Goal: Task Accomplishment & Management: Use online tool/utility

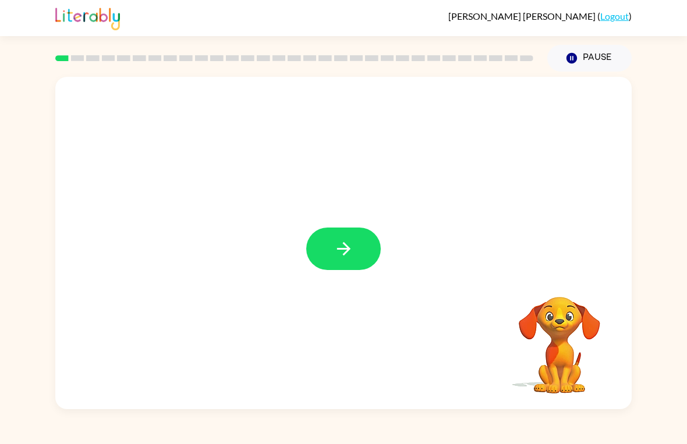
click at [356, 242] on button "button" at bounding box center [343, 249] width 75 height 43
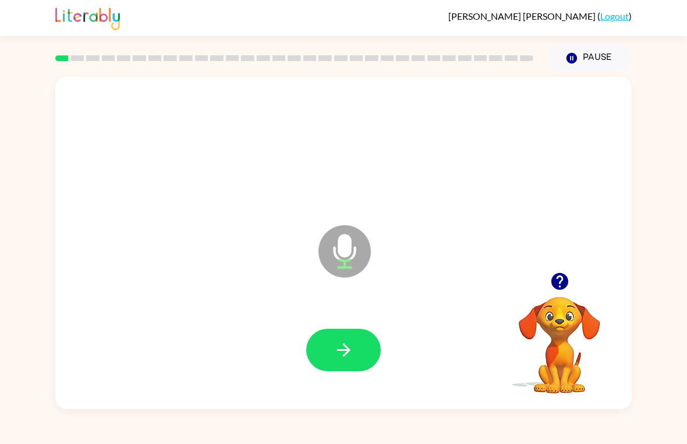
click at [363, 345] on button "button" at bounding box center [343, 350] width 75 height 43
click at [358, 348] on button "button" at bounding box center [343, 350] width 75 height 43
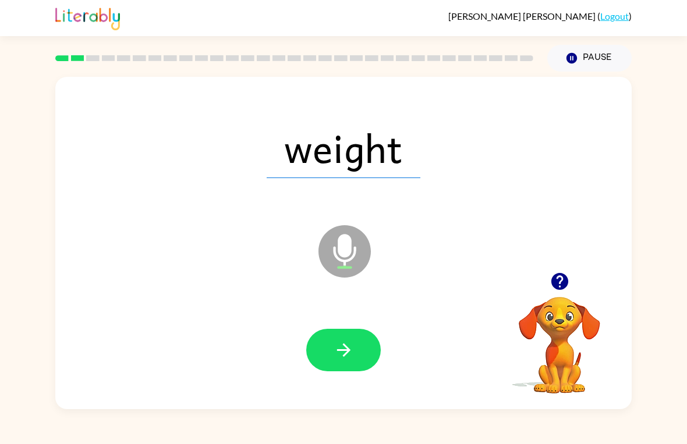
click at [354, 356] on button "button" at bounding box center [343, 350] width 75 height 43
click at [357, 336] on button "button" at bounding box center [343, 350] width 75 height 43
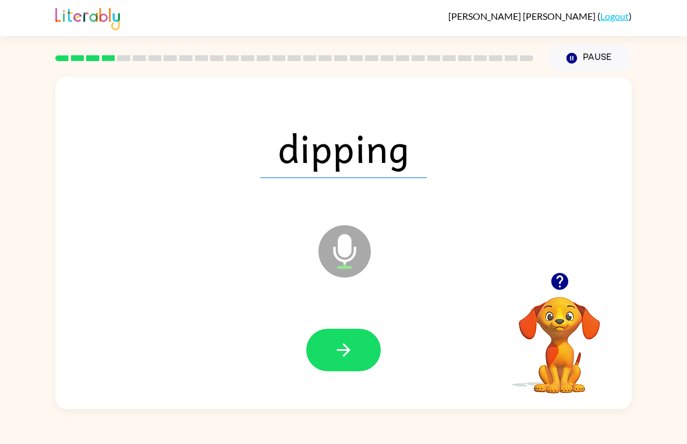
click at [358, 360] on button "button" at bounding box center [343, 350] width 75 height 43
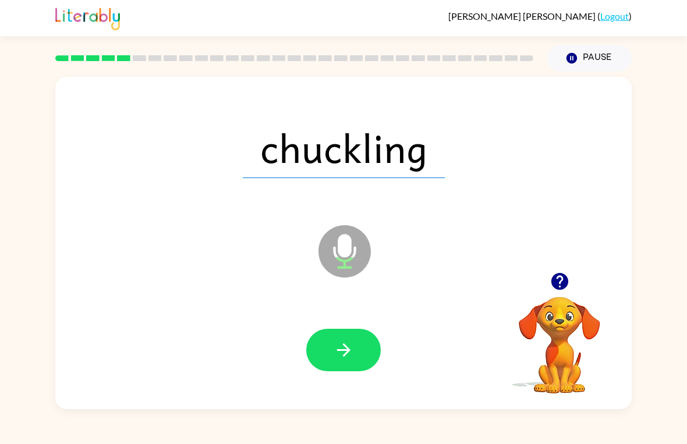
click at [342, 349] on icon "button" at bounding box center [344, 350] width 20 height 20
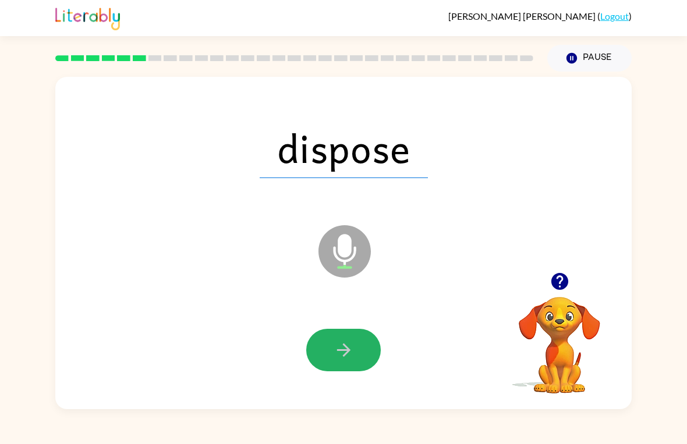
click at [356, 357] on button "button" at bounding box center [343, 350] width 75 height 43
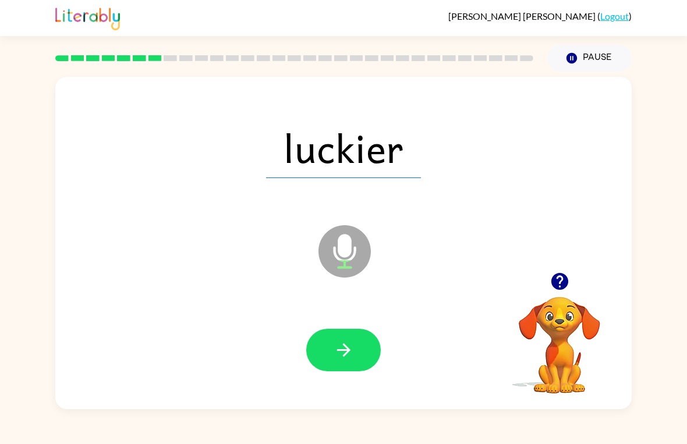
click at [373, 352] on button "button" at bounding box center [343, 350] width 75 height 43
click at [338, 349] on icon "button" at bounding box center [344, 350] width 20 height 20
click at [354, 350] on icon "button" at bounding box center [344, 350] width 20 height 20
click at [359, 346] on button "button" at bounding box center [343, 350] width 75 height 43
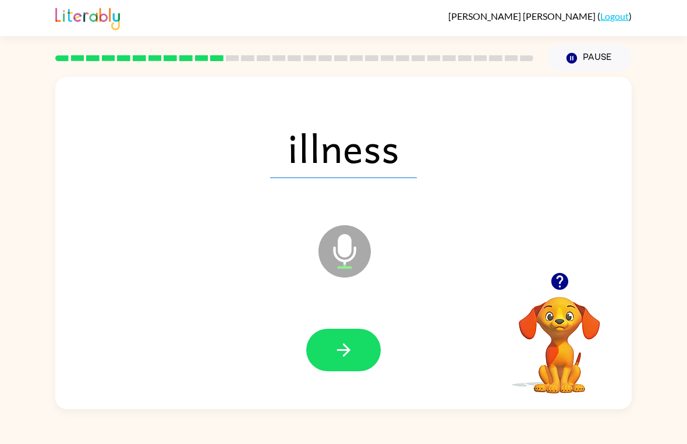
click at [365, 356] on button "button" at bounding box center [343, 350] width 75 height 43
click at [681, 274] on div "burden Microphone The Microphone is here when it is your turn to talk Your brow…" at bounding box center [343, 241] width 687 height 338
click at [355, 325] on div at bounding box center [343, 351] width 553 height 96
click at [355, 324] on div at bounding box center [343, 351] width 553 height 96
click at [337, 343] on icon "button" at bounding box center [344, 350] width 20 height 20
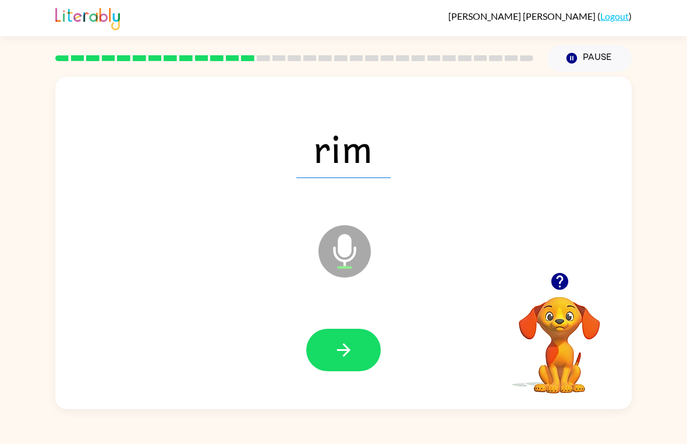
click at [360, 366] on button "button" at bounding box center [343, 350] width 75 height 43
click at [366, 338] on button "button" at bounding box center [343, 350] width 75 height 43
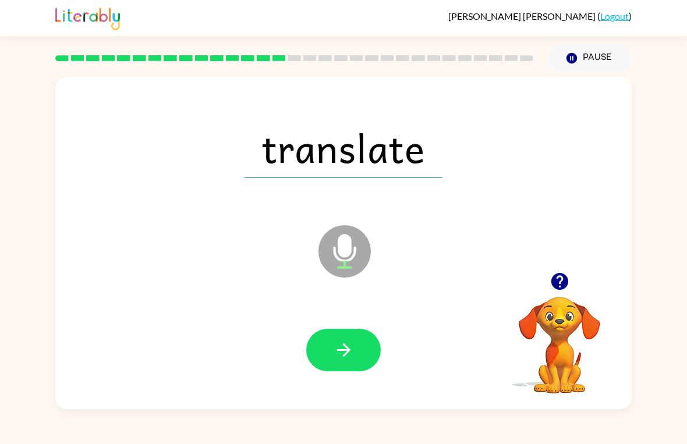
click at [354, 355] on icon "button" at bounding box center [344, 350] width 20 height 20
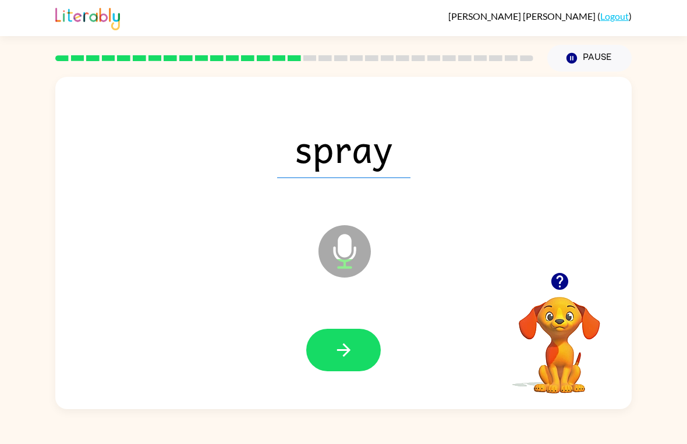
click at [352, 347] on icon "button" at bounding box center [344, 350] width 20 height 20
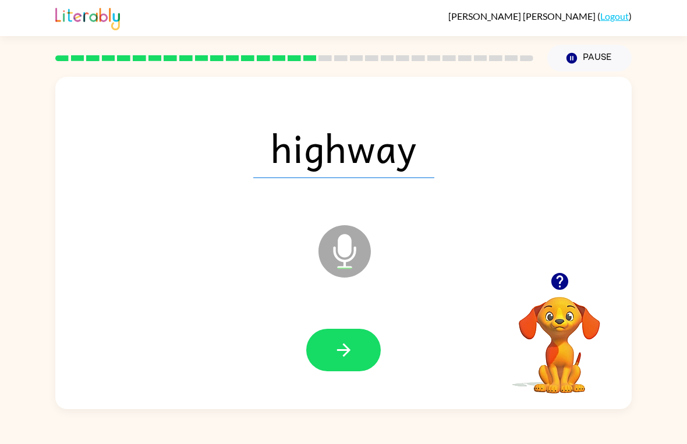
click at [349, 363] on button "button" at bounding box center [343, 350] width 75 height 43
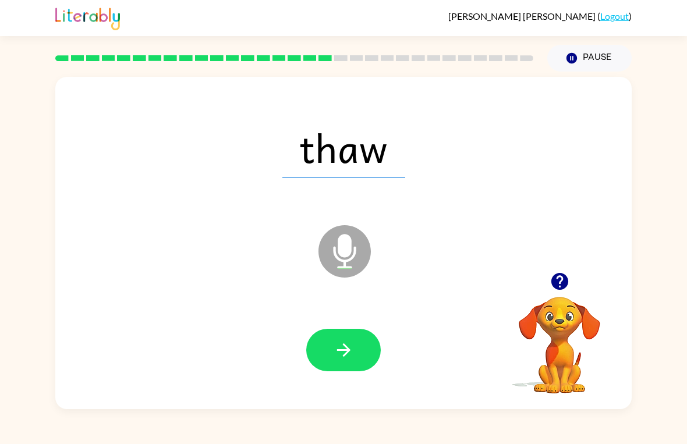
click at [353, 352] on icon "button" at bounding box center [344, 350] width 20 height 20
click at [355, 344] on button "button" at bounding box center [343, 350] width 75 height 43
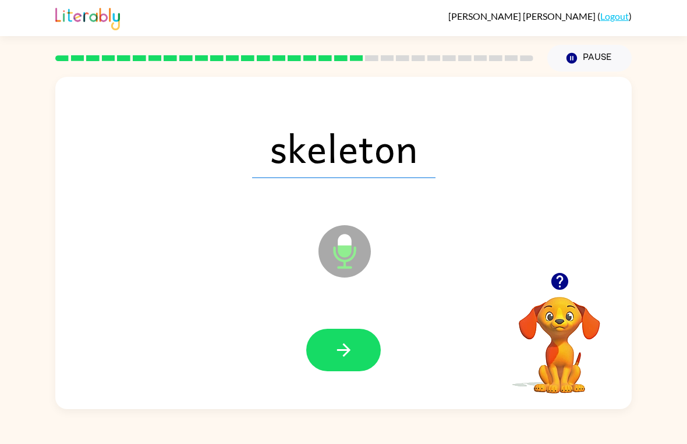
click at [355, 348] on button "button" at bounding box center [343, 350] width 75 height 43
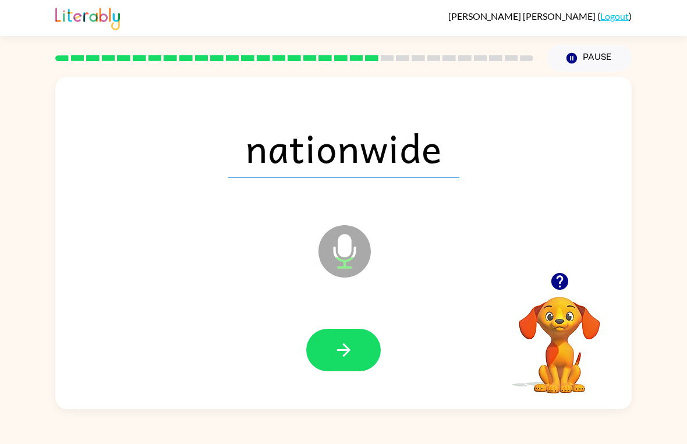
click at [347, 348] on icon "button" at bounding box center [343, 350] width 13 height 13
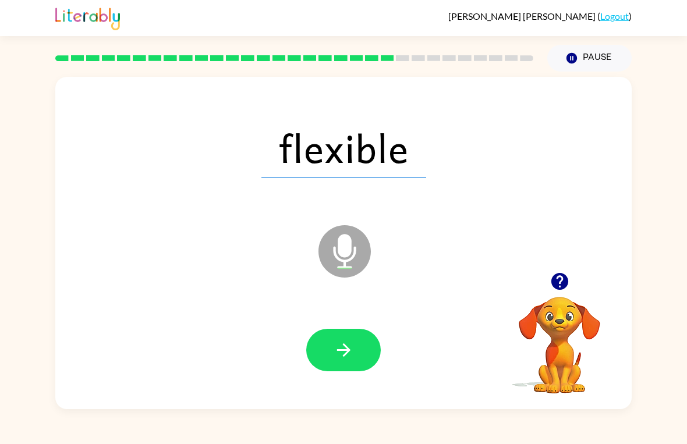
click at [347, 350] on icon "button" at bounding box center [343, 350] width 13 height 13
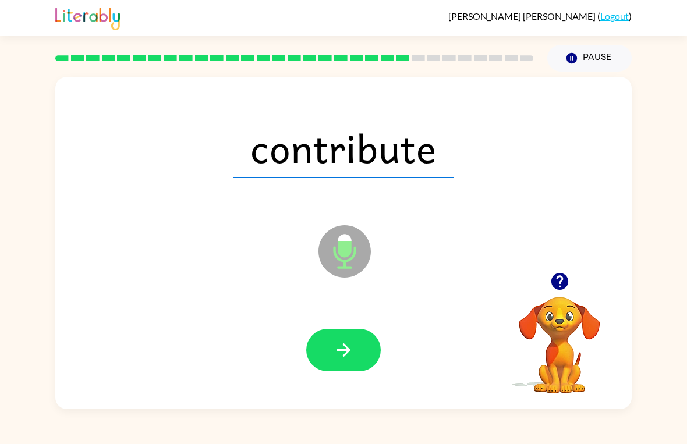
click at [338, 360] on icon "button" at bounding box center [344, 350] width 20 height 20
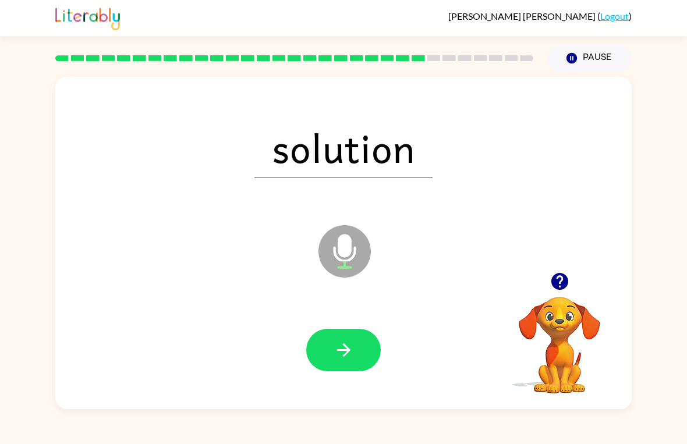
click at [351, 362] on button "button" at bounding box center [343, 350] width 75 height 43
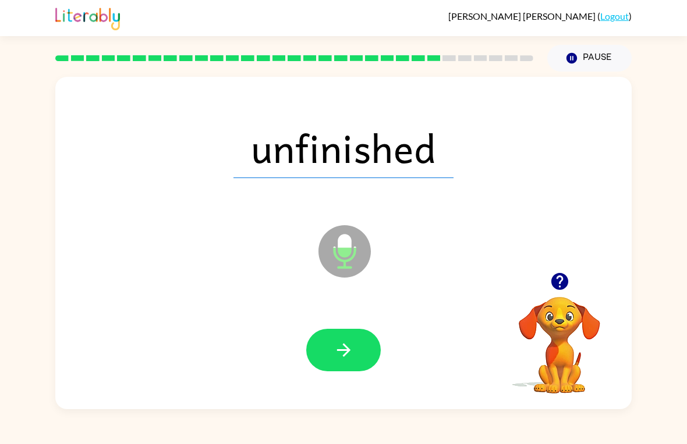
click at [340, 356] on icon "button" at bounding box center [344, 350] width 20 height 20
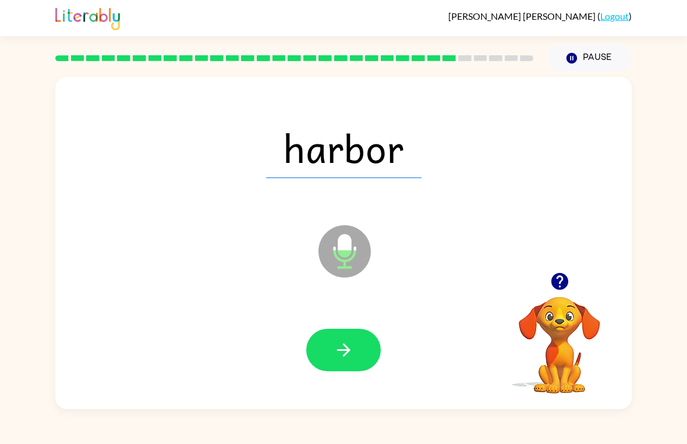
click at [351, 342] on icon "button" at bounding box center [344, 350] width 20 height 20
click at [355, 368] on button "button" at bounding box center [343, 350] width 75 height 43
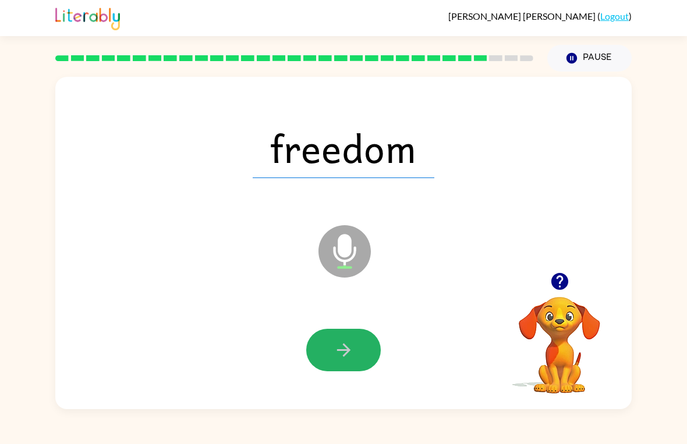
click at [356, 344] on button "button" at bounding box center [343, 350] width 75 height 43
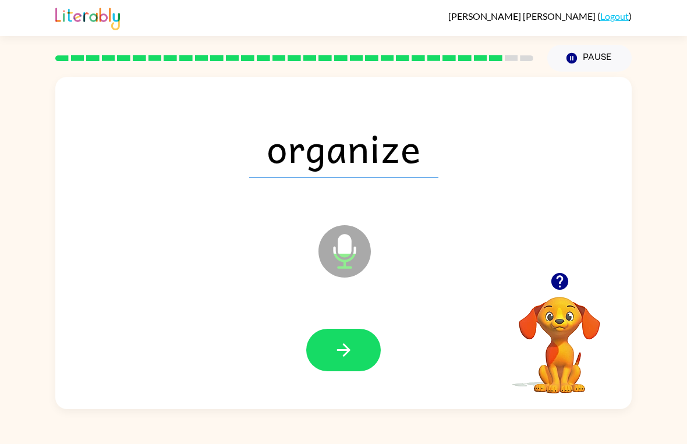
click at [367, 332] on button "button" at bounding box center [343, 350] width 75 height 43
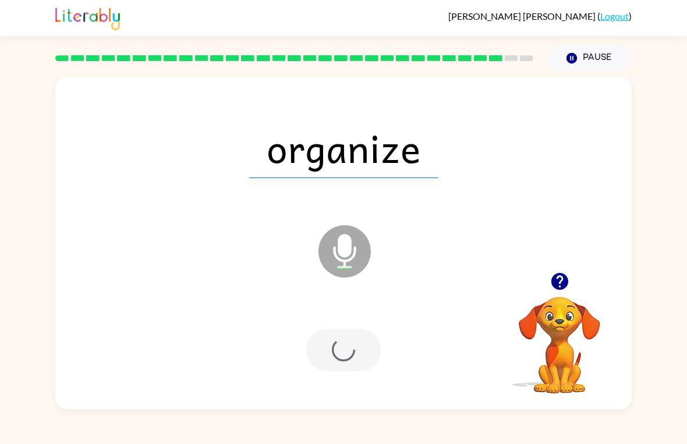
click at [366, 331] on div at bounding box center [343, 350] width 75 height 43
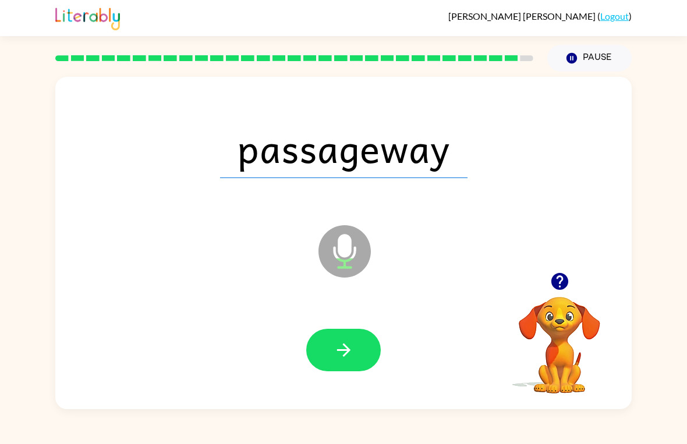
click at [351, 359] on icon "button" at bounding box center [344, 350] width 20 height 20
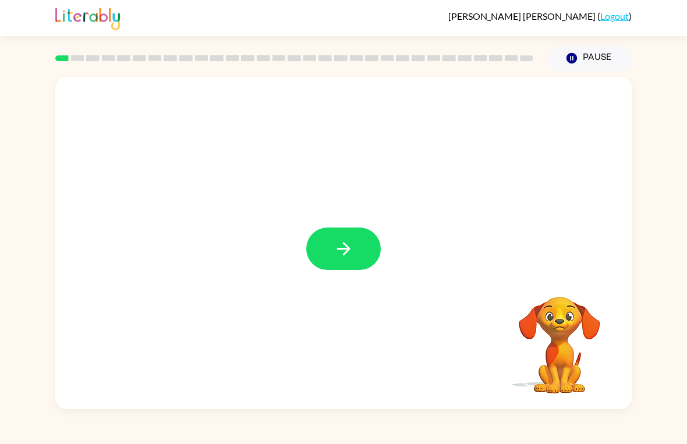
click at [347, 258] on icon "button" at bounding box center [344, 249] width 20 height 20
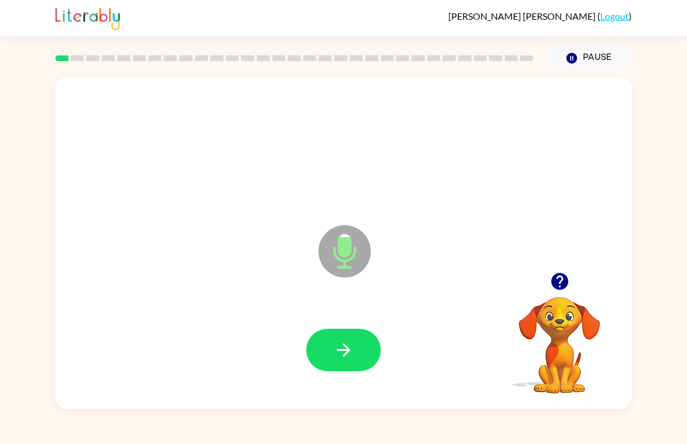
click at [340, 347] on icon "button" at bounding box center [344, 350] width 20 height 20
click at [551, 280] on icon "button" at bounding box center [560, 281] width 20 height 20
click at [370, 358] on button "button" at bounding box center [343, 350] width 75 height 43
click at [557, 284] on icon "button" at bounding box center [559, 281] width 17 height 17
click at [351, 350] on icon "button" at bounding box center [344, 350] width 20 height 20
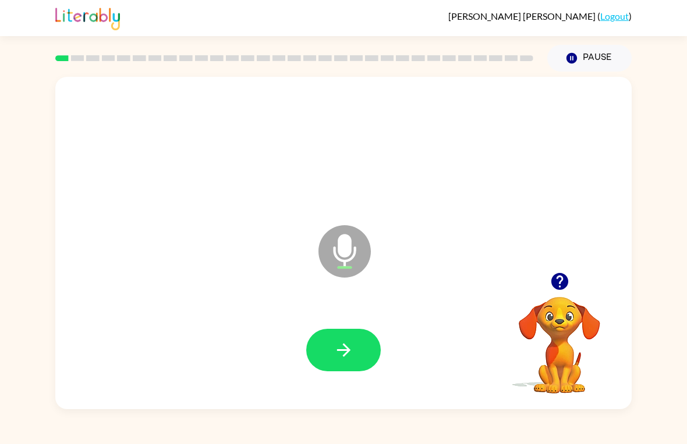
click at [364, 355] on button "button" at bounding box center [343, 350] width 75 height 43
click at [356, 345] on button "button" at bounding box center [343, 350] width 75 height 43
click at [365, 340] on button "button" at bounding box center [343, 350] width 75 height 43
click at [365, 352] on button "button" at bounding box center [343, 350] width 75 height 43
click at [559, 284] on icon "button" at bounding box center [560, 281] width 20 height 20
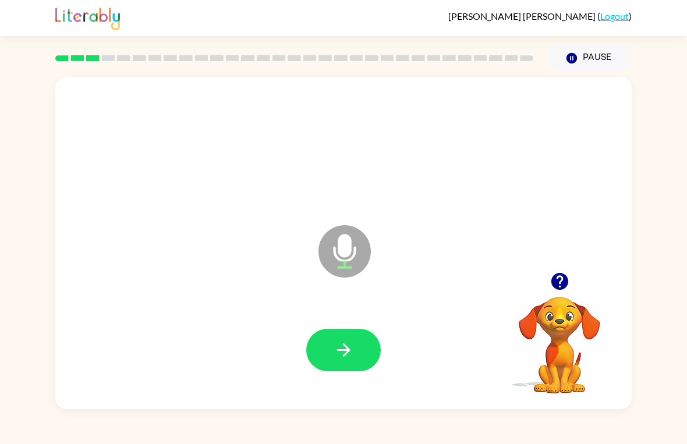
click at [352, 337] on button "button" at bounding box center [343, 350] width 75 height 43
click at [567, 270] on button "button" at bounding box center [560, 282] width 30 height 30
click at [566, 270] on div "Microphone The Microphone is here when it is your turn to talk" at bounding box center [343, 243] width 577 height 333
click at [353, 356] on icon "button" at bounding box center [344, 350] width 20 height 20
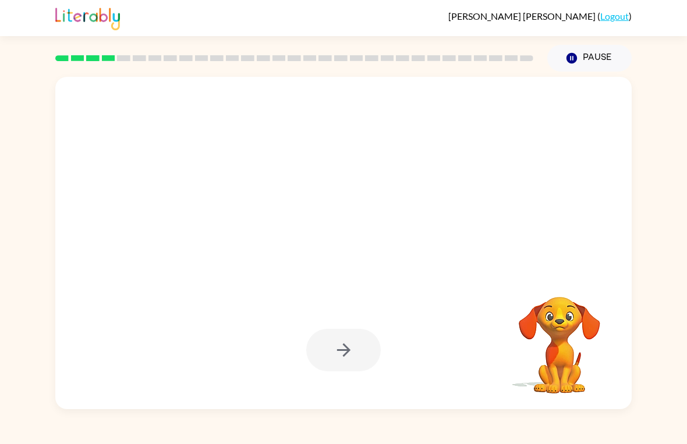
click at [591, 52] on button "Pause Pause" at bounding box center [590, 58] width 84 height 27
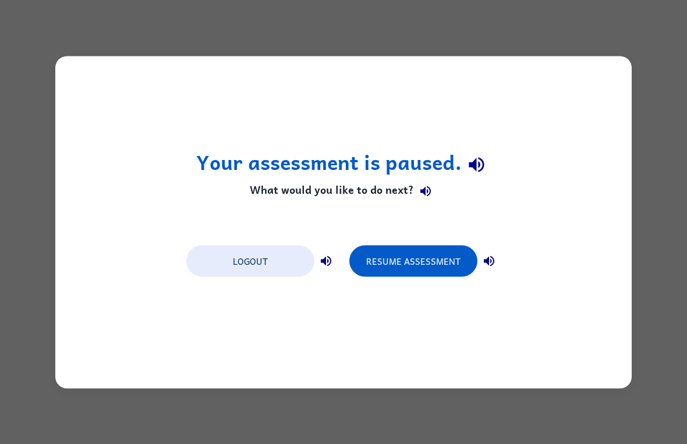
click at [396, 256] on button "Resume Assessment" at bounding box center [413, 260] width 128 height 31
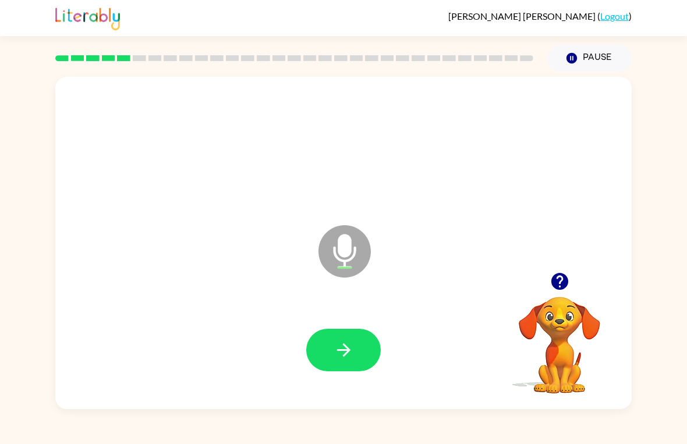
click at [358, 350] on button "button" at bounding box center [343, 350] width 75 height 43
click at [378, 341] on button "button" at bounding box center [343, 350] width 75 height 43
click at [360, 370] on button "button" at bounding box center [343, 350] width 75 height 43
click at [359, 369] on div at bounding box center [343, 350] width 75 height 43
click at [366, 350] on button "button" at bounding box center [343, 350] width 75 height 43
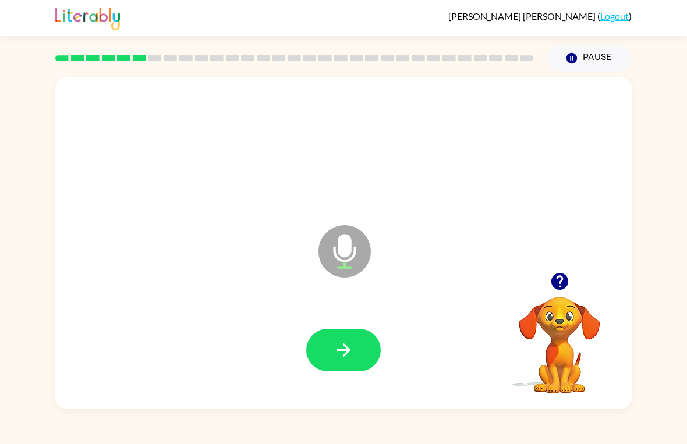
click at [363, 349] on button "button" at bounding box center [343, 350] width 75 height 43
click at [562, 274] on icon "button" at bounding box center [559, 281] width 17 height 17
click at [341, 336] on button "button" at bounding box center [343, 350] width 75 height 43
click at [558, 283] on icon "button" at bounding box center [559, 281] width 17 height 17
click at [369, 341] on button "button" at bounding box center [343, 350] width 75 height 43
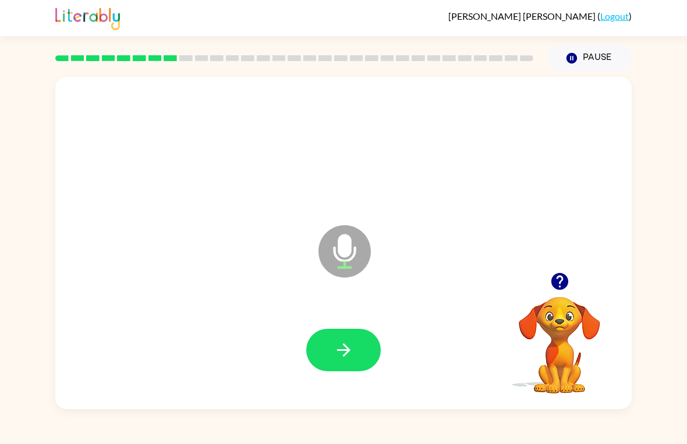
click at [362, 348] on button "button" at bounding box center [343, 350] width 75 height 43
click at [553, 277] on icon "button" at bounding box center [559, 281] width 17 height 17
click at [340, 349] on icon "button" at bounding box center [344, 350] width 20 height 20
click at [351, 337] on button "button" at bounding box center [343, 350] width 75 height 43
click at [373, 348] on button "button" at bounding box center [343, 350] width 75 height 43
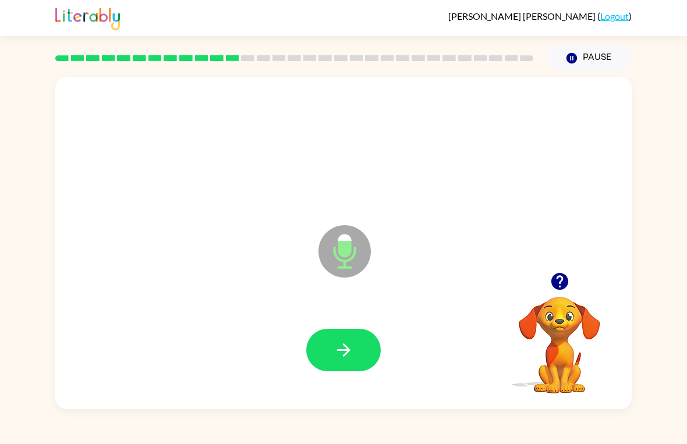
click at [354, 360] on icon "button" at bounding box center [344, 350] width 20 height 20
click at [554, 283] on icon "button" at bounding box center [559, 281] width 17 height 17
click at [347, 336] on button "button" at bounding box center [343, 350] width 75 height 43
click at [357, 352] on button "button" at bounding box center [343, 350] width 75 height 43
click at [551, 276] on icon "button" at bounding box center [560, 281] width 20 height 20
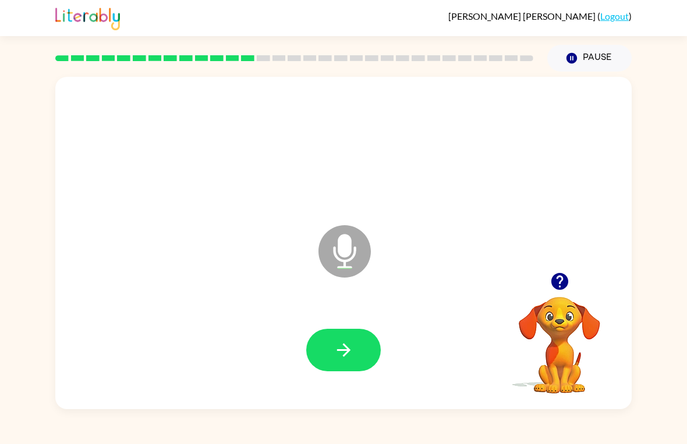
click at [344, 370] on button "button" at bounding box center [343, 350] width 75 height 43
click at [557, 278] on icon "button" at bounding box center [559, 281] width 17 height 17
click at [345, 370] on button "button" at bounding box center [343, 350] width 75 height 43
click at [349, 374] on div at bounding box center [343, 351] width 553 height 96
click at [550, 293] on button "button" at bounding box center [560, 282] width 30 height 30
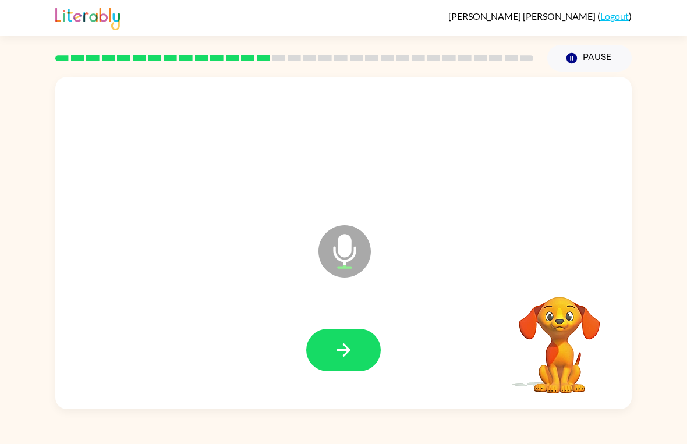
click at [550, 293] on video "Your browser must support playing .mp4 files to use Literably. Please try using…" at bounding box center [560, 337] width 116 height 116
click at [367, 352] on button "button" at bounding box center [343, 350] width 75 height 43
click at [351, 351] on icon "button" at bounding box center [344, 350] width 20 height 20
click at [341, 334] on button "button" at bounding box center [343, 350] width 75 height 43
click at [359, 347] on button "button" at bounding box center [343, 350] width 75 height 43
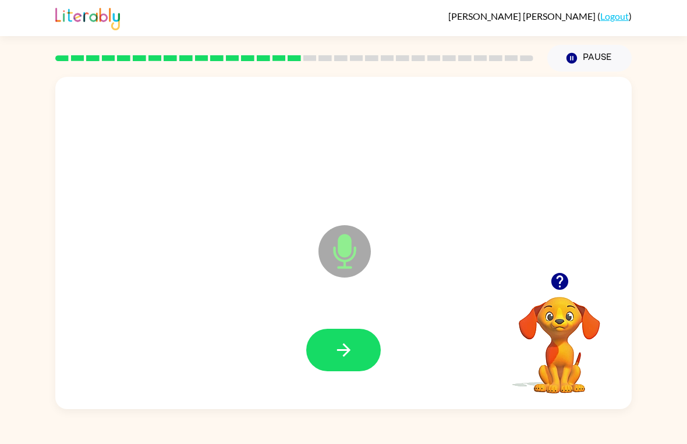
click at [362, 354] on button "button" at bounding box center [343, 350] width 75 height 43
click at [362, 349] on button "button" at bounding box center [343, 350] width 75 height 43
click at [363, 346] on button "button" at bounding box center [343, 350] width 75 height 43
click at [340, 343] on icon "button" at bounding box center [344, 350] width 20 height 20
click at [352, 356] on icon "button" at bounding box center [344, 350] width 20 height 20
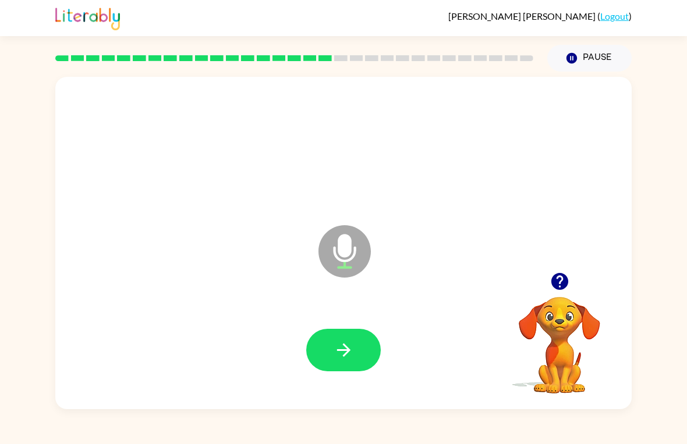
click at [338, 356] on icon "button" at bounding box center [344, 350] width 20 height 20
click at [359, 345] on button "button" at bounding box center [343, 350] width 75 height 43
click at [554, 290] on icon "button" at bounding box center [560, 281] width 20 height 20
click at [370, 337] on button "button" at bounding box center [343, 350] width 75 height 43
click at [353, 346] on icon "button" at bounding box center [344, 350] width 20 height 20
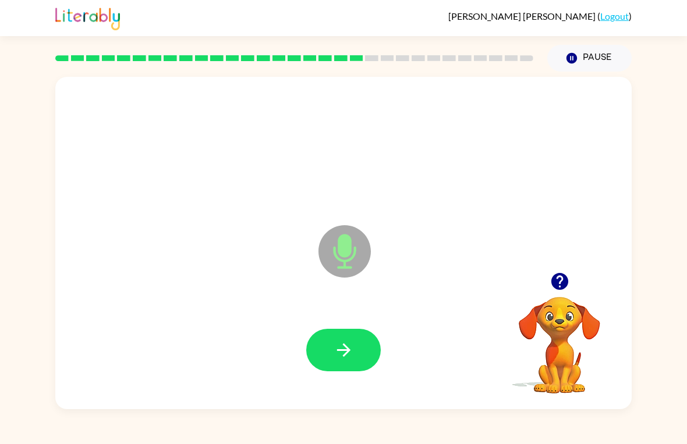
click at [348, 350] on icon "button" at bounding box center [343, 350] width 13 height 13
click at [669, 346] on div "Microphone The Microphone is here when it is your turn to talk Your browser mus…" at bounding box center [343, 241] width 687 height 338
click at [352, 369] on button "button" at bounding box center [343, 350] width 75 height 43
click at [351, 342] on icon "button" at bounding box center [344, 350] width 20 height 20
click at [348, 337] on button "button" at bounding box center [343, 350] width 75 height 43
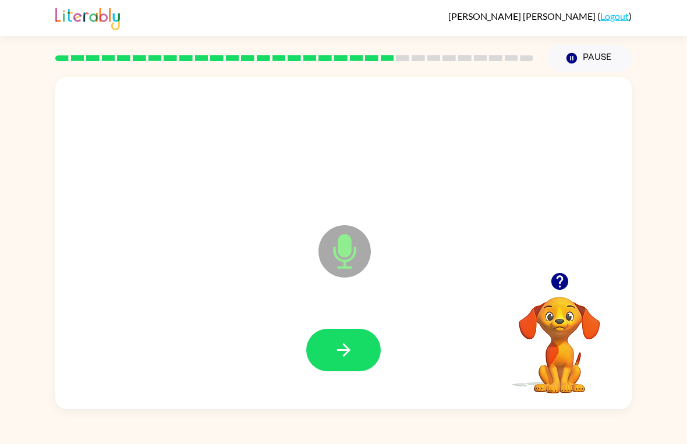
click at [376, 340] on button "button" at bounding box center [343, 350] width 75 height 43
click at [557, 281] on icon "button" at bounding box center [559, 281] width 17 height 17
click at [331, 325] on div at bounding box center [343, 351] width 553 height 96
click at [315, 346] on button "button" at bounding box center [343, 350] width 75 height 43
